Goal: Transaction & Acquisition: Purchase product/service

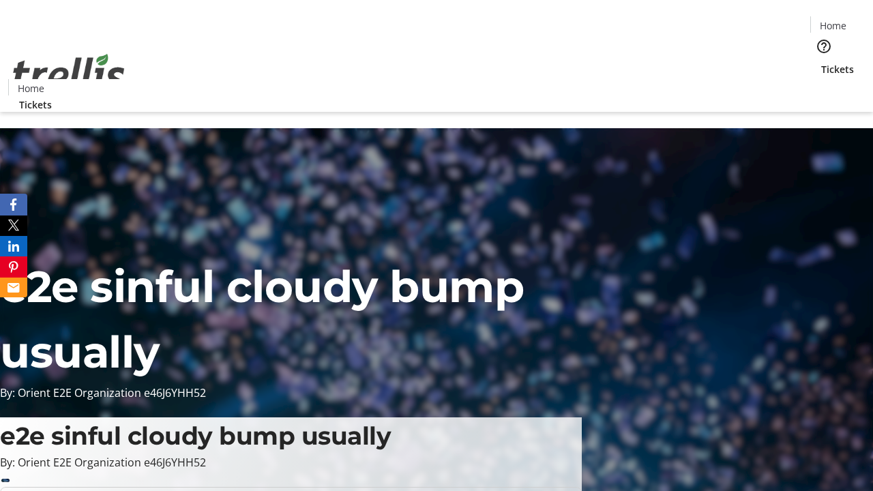
click at [821, 62] on span "Tickets" at bounding box center [837, 69] width 33 height 14
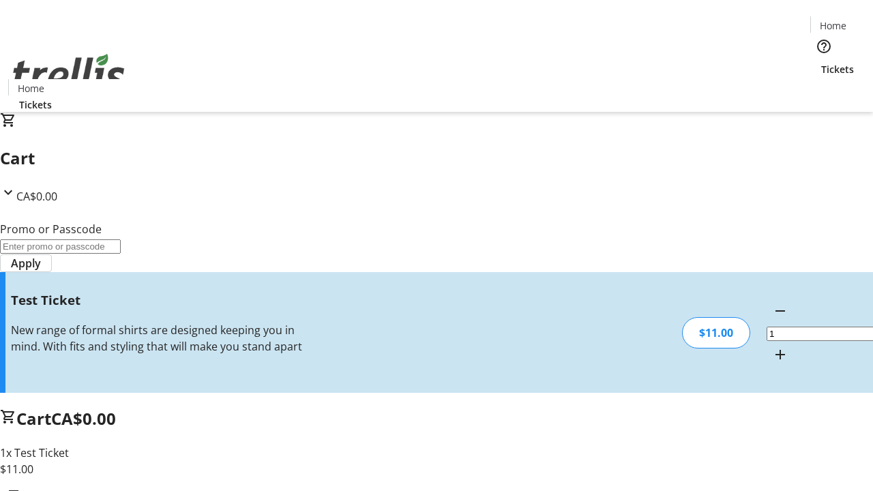
type input "UNLOCK"
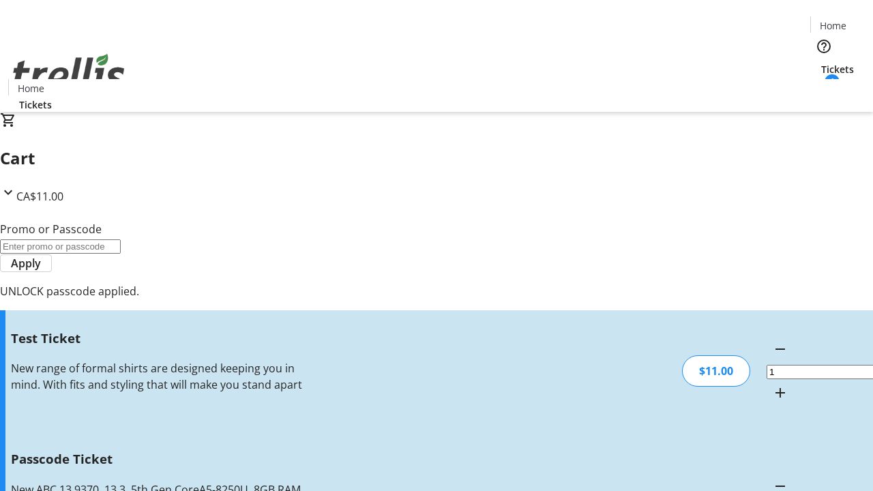
type input "5"
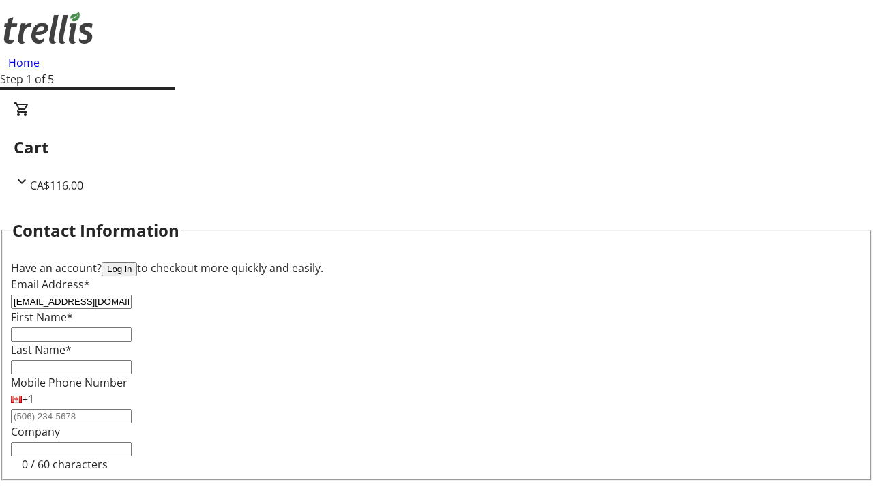
type input "[EMAIL_ADDRESS][DOMAIN_NAME]"
type input "[PERSON_NAME]"
type input "DuBuque"
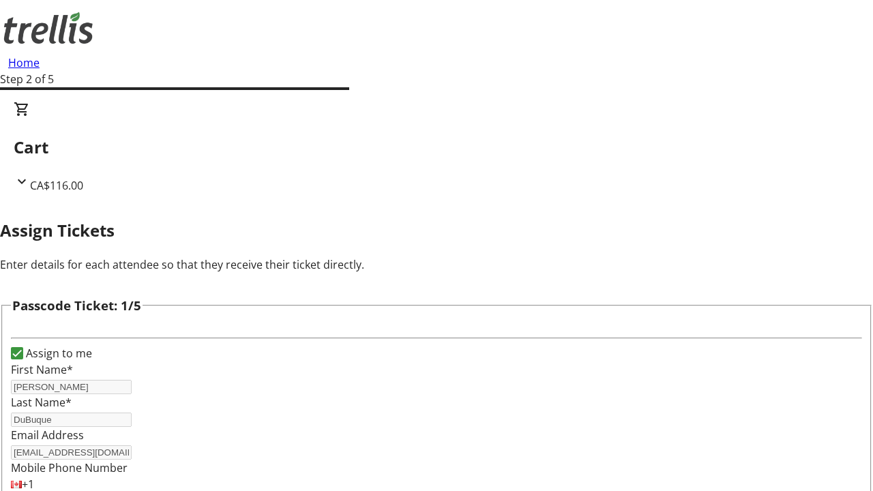
type input "[PERSON_NAME]"
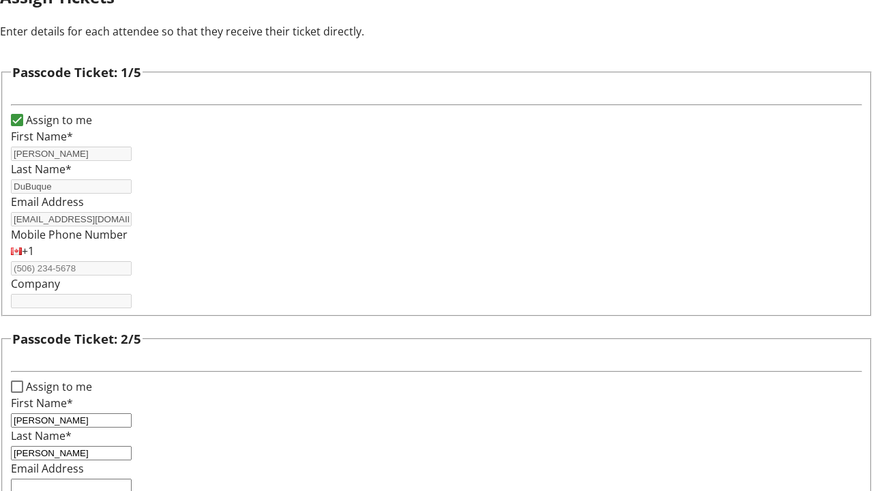
type input "[PERSON_NAME]"
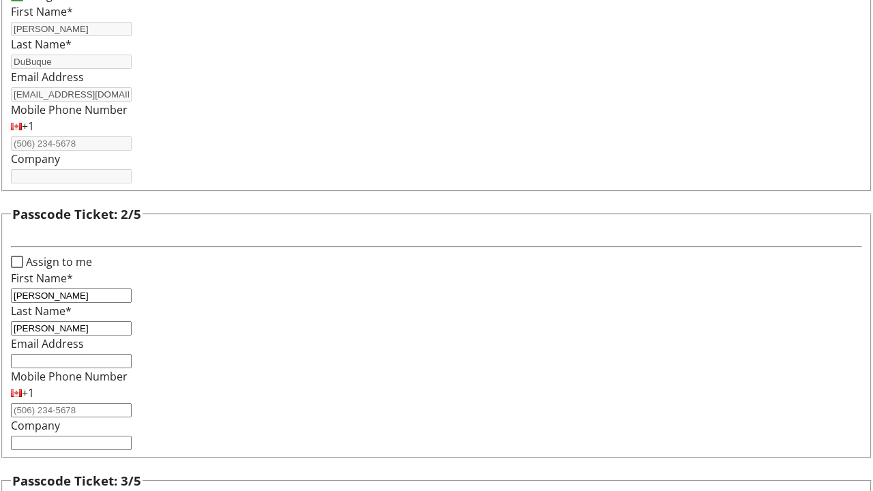
type input "Lia"
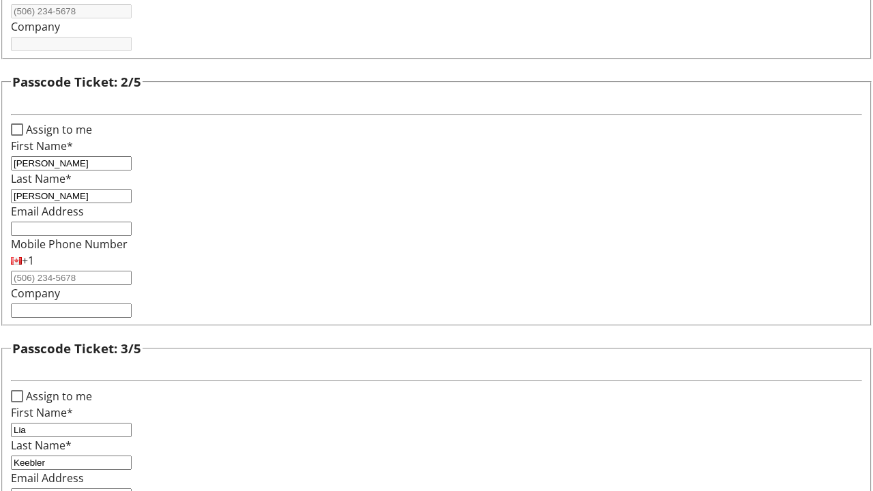
type input "Keebler"
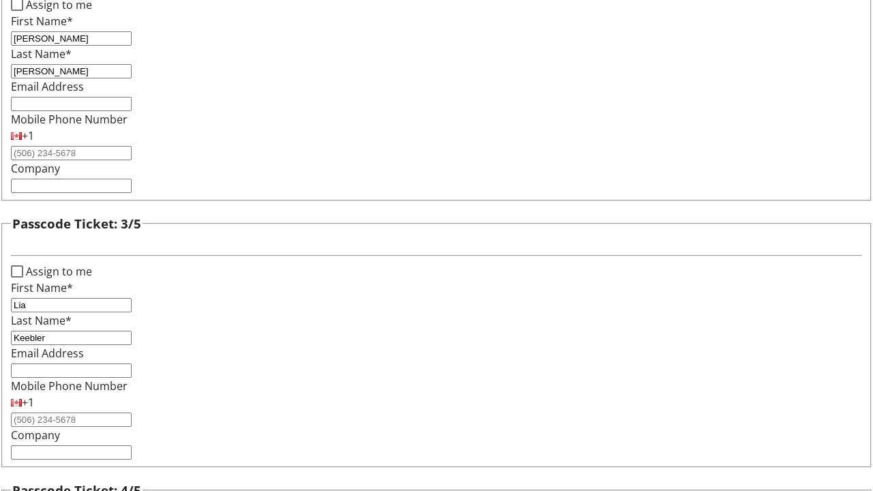
type input "[PERSON_NAME]"
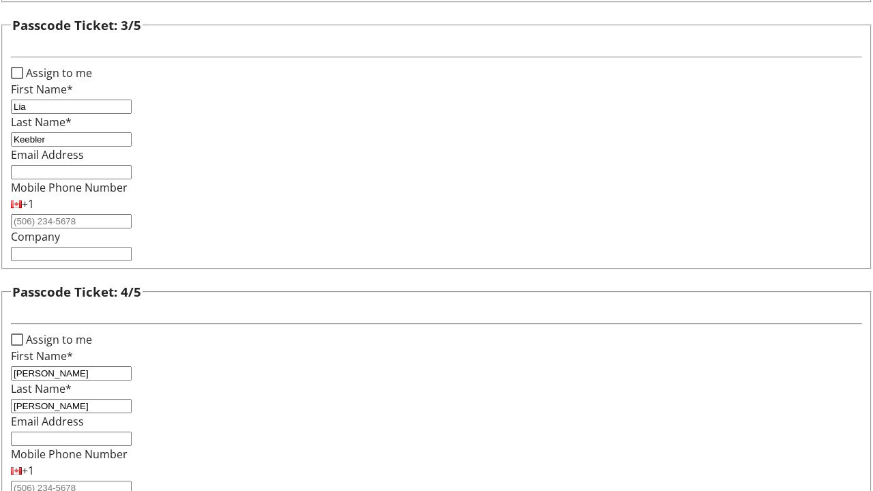
type input "[PERSON_NAME]"
checkbox input "true"
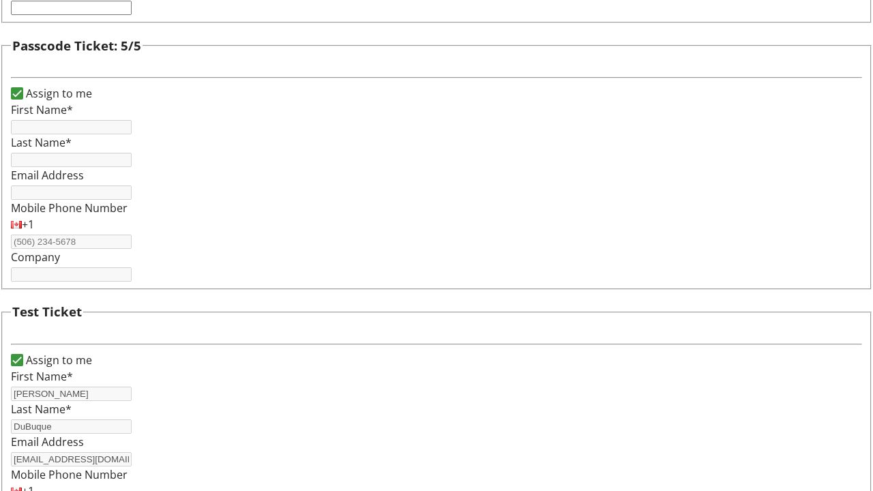
type input "[PERSON_NAME]"
type input "DuBuque"
type input "[EMAIL_ADDRESS][DOMAIN_NAME]"
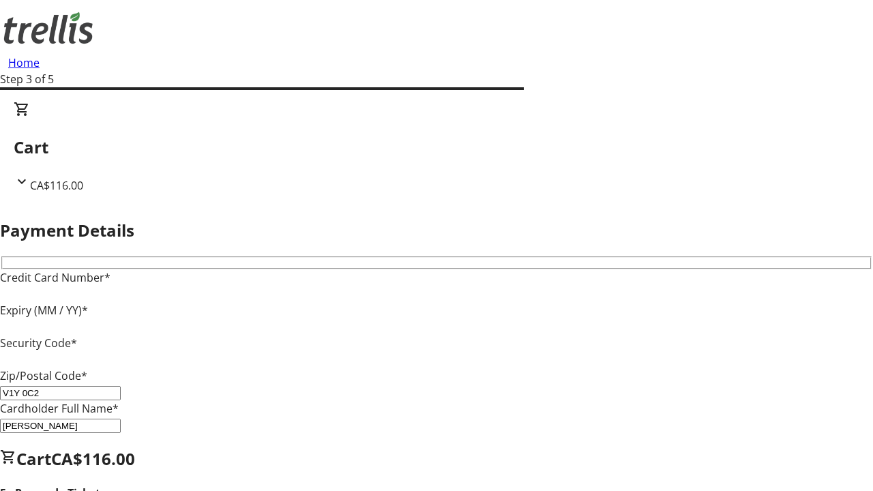
type input "V1Y 0C2"
